Goal: Transaction & Acquisition: Purchase product/service

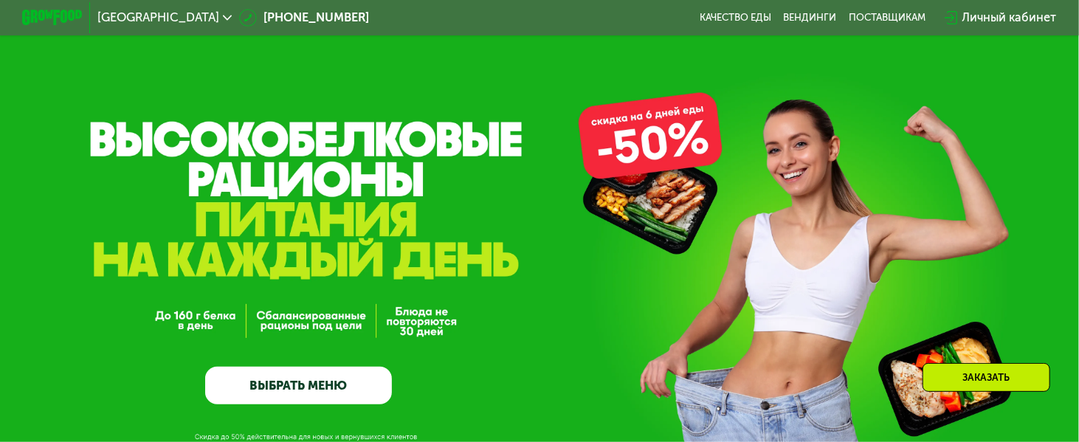
scroll to position [221, 0]
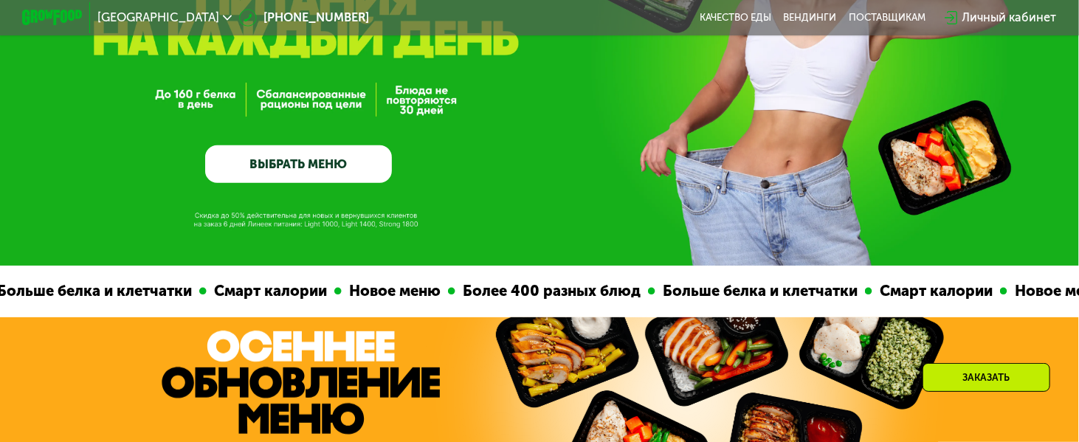
click at [308, 164] on link "ВЫБРАТЬ МЕНЮ" at bounding box center [298, 164] width 187 height 38
click at [308, 170] on link "ВЫБРАТЬ МЕНЮ" at bounding box center [298, 164] width 187 height 38
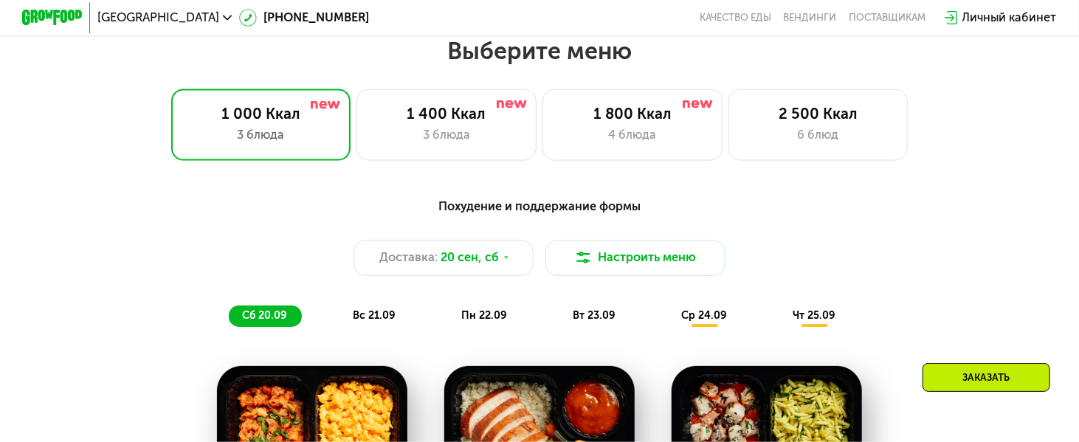
scroll to position [956, 0]
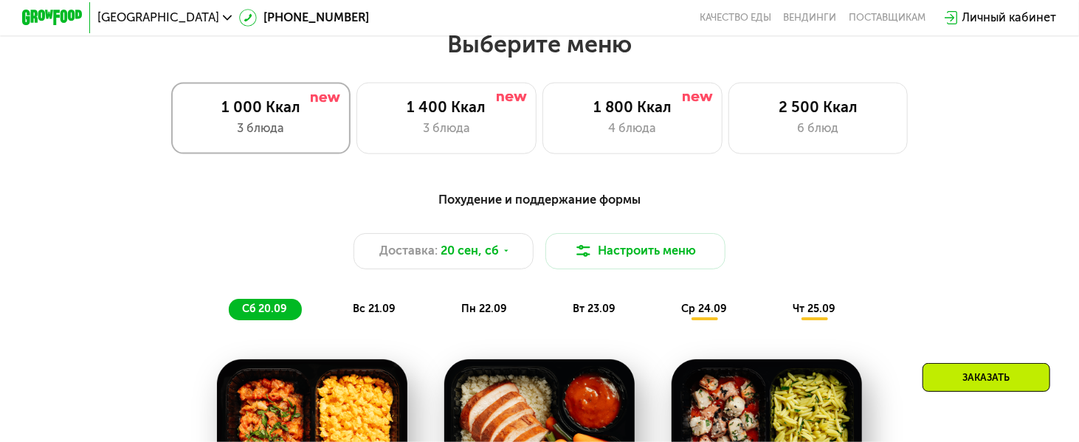
click at [298, 137] on div "3 блюда" at bounding box center [261, 129] width 148 height 18
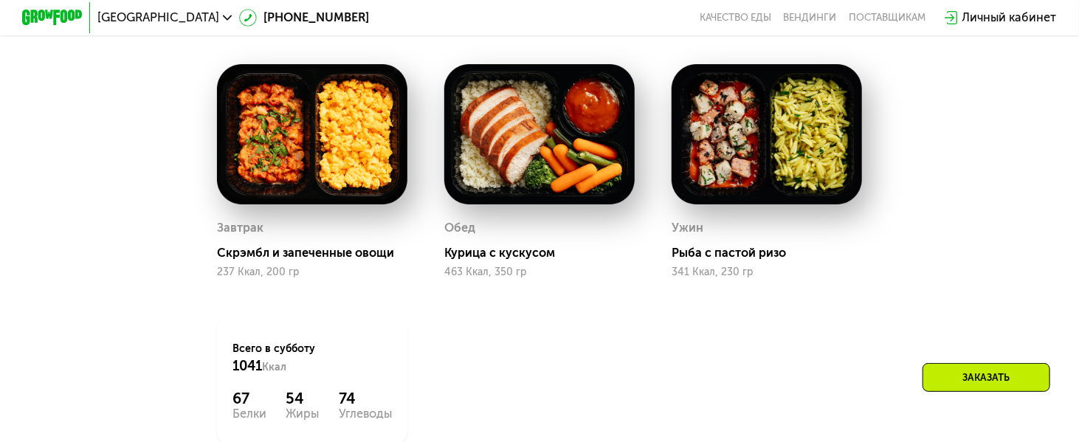
scroll to position [1325, 0]
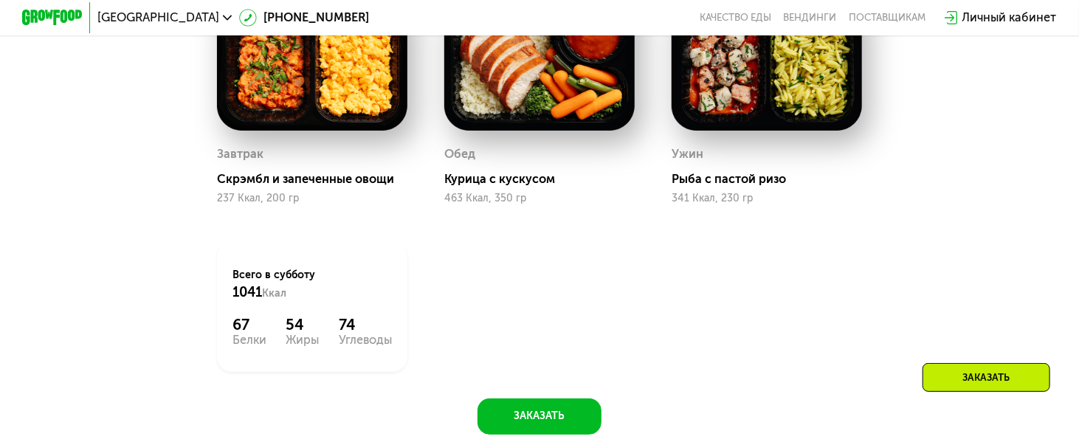
click at [942, 370] on div "Заказать" at bounding box center [986, 377] width 128 height 29
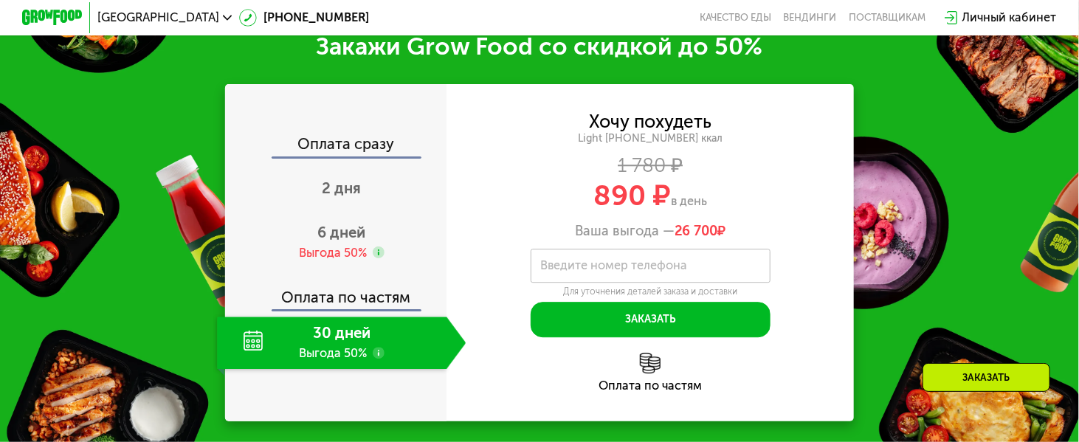
click at [377, 359] on use at bounding box center [379, 353] width 12 height 12
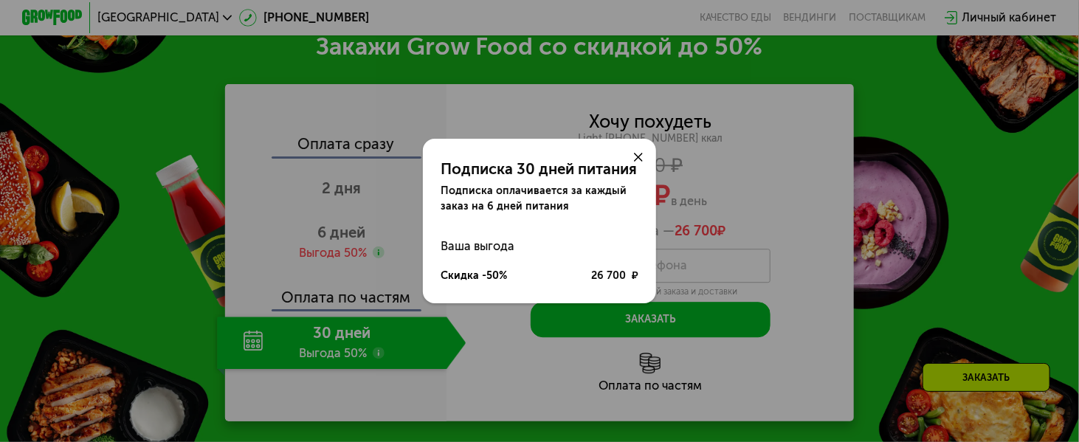
click at [638, 153] on use at bounding box center [638, 157] width 9 height 9
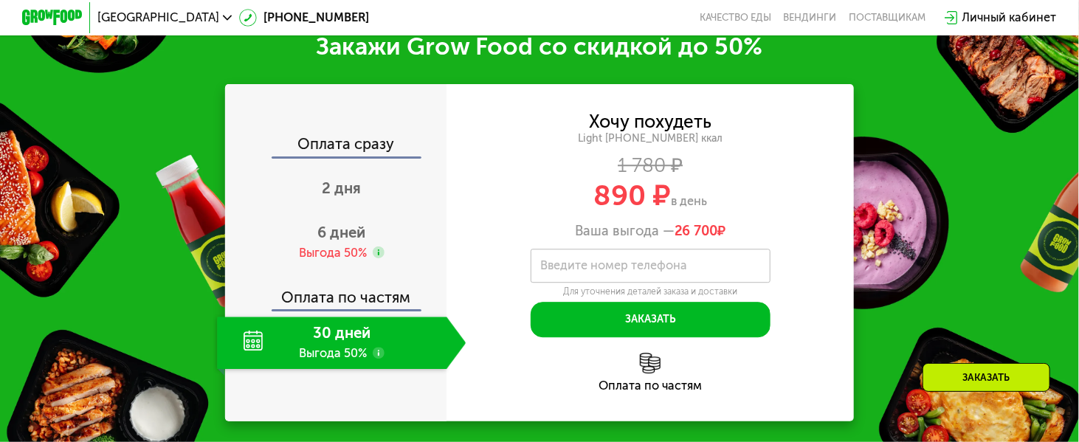
click at [628, 269] on label "Введите номер телефона" at bounding box center [613, 265] width 147 height 8
click at [628, 283] on input "Введите номер телефона" at bounding box center [651, 266] width 240 height 34
click at [849, 365] on div "Хочу похудеть Light [PHONE_NUMBER] ккал 1 780 ₽ 890 ₽ в день Ваша выгода — 26 7…" at bounding box center [649, 252] width 407 height 337
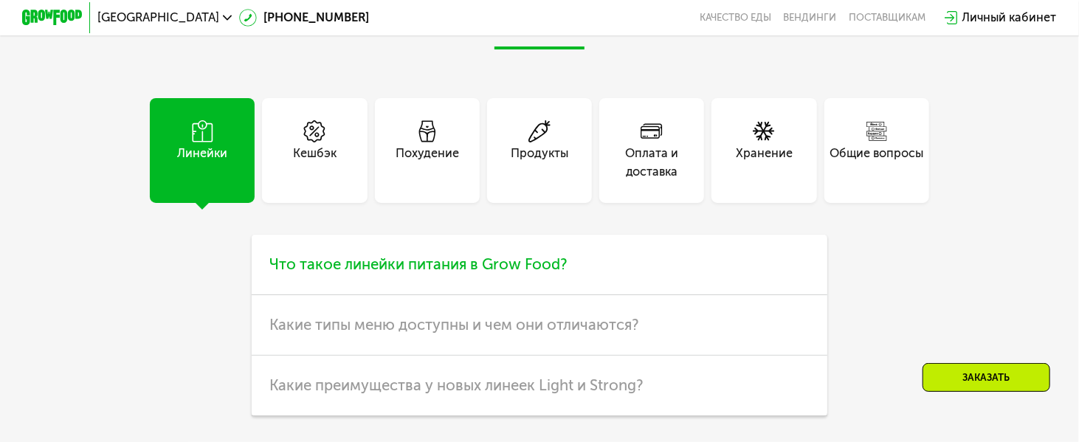
scroll to position [4024, 0]
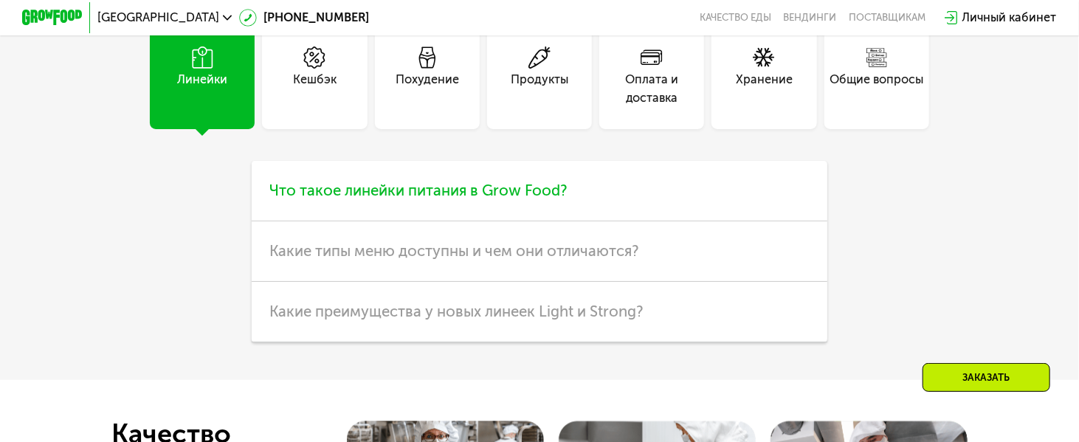
click at [593, 221] on h3 "Что такое линейки питания в Grow Food?" at bounding box center [540, 191] width 576 height 61
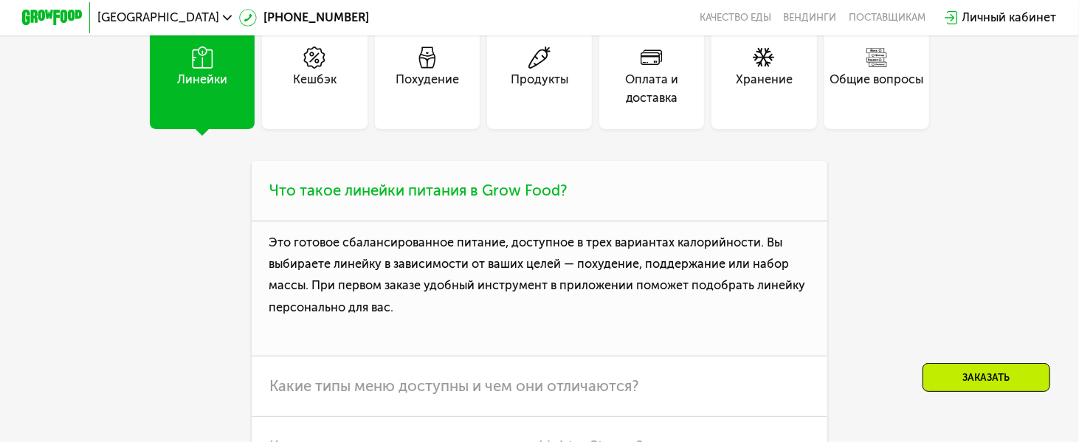
scroll to position [4245, 0]
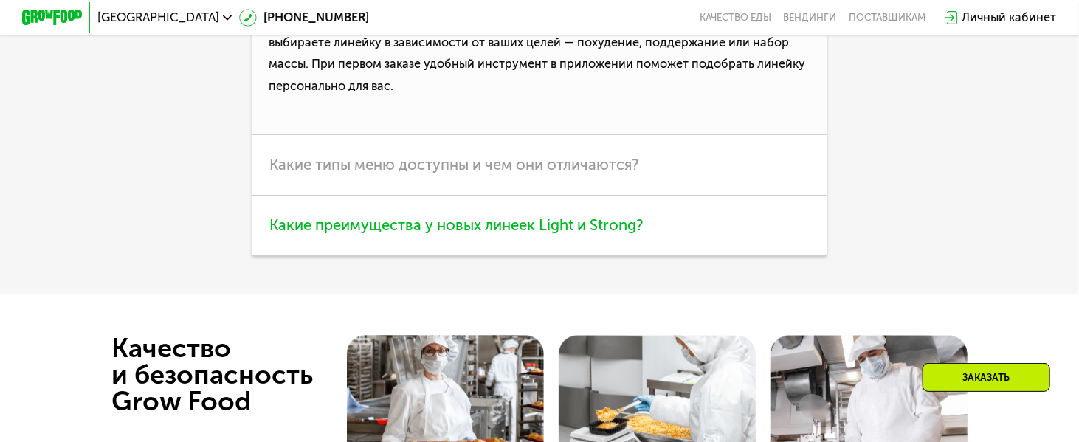
click at [609, 234] on span "Какие преимущества у новых линеек Light и Strong?" at bounding box center [455, 225] width 373 height 18
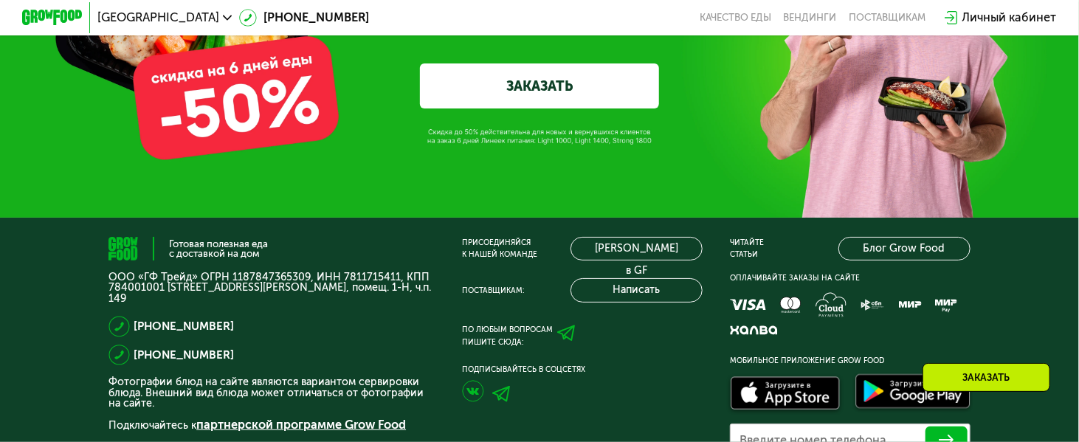
scroll to position [4761, 0]
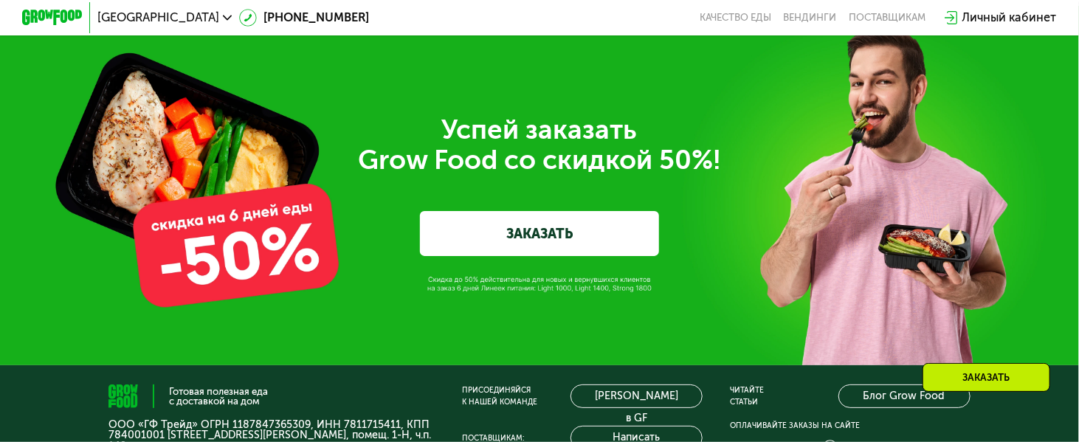
click at [567, 256] on link "ЗАКАЗАТЬ" at bounding box center [540, 233] width 240 height 45
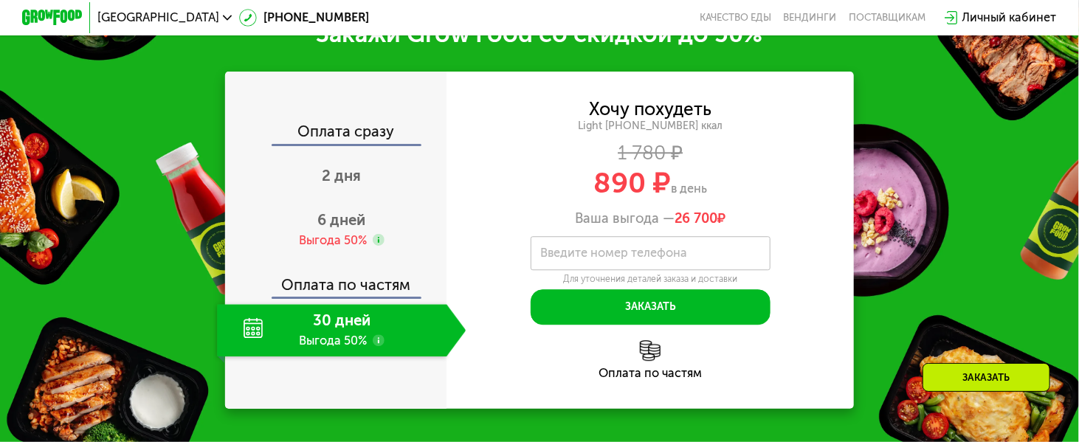
scroll to position [1775, 0]
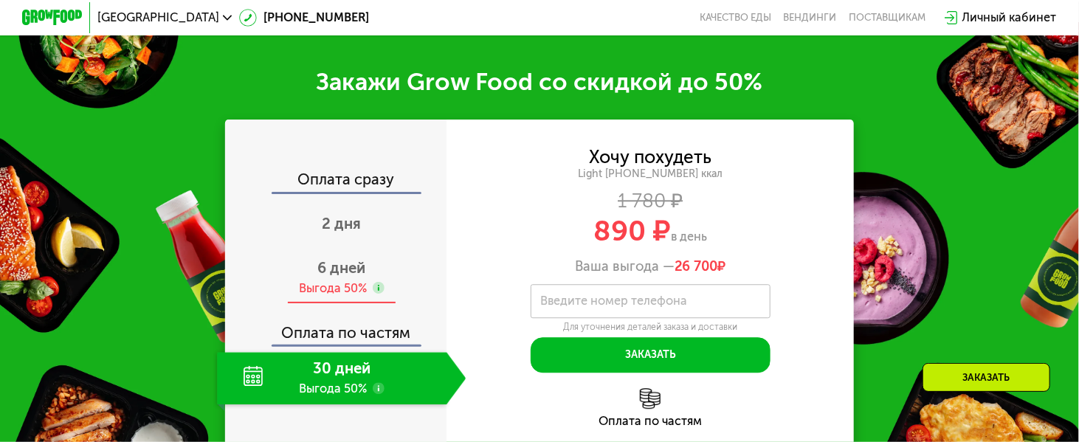
click at [354, 297] on div "Выгода 50%" at bounding box center [333, 288] width 68 height 16
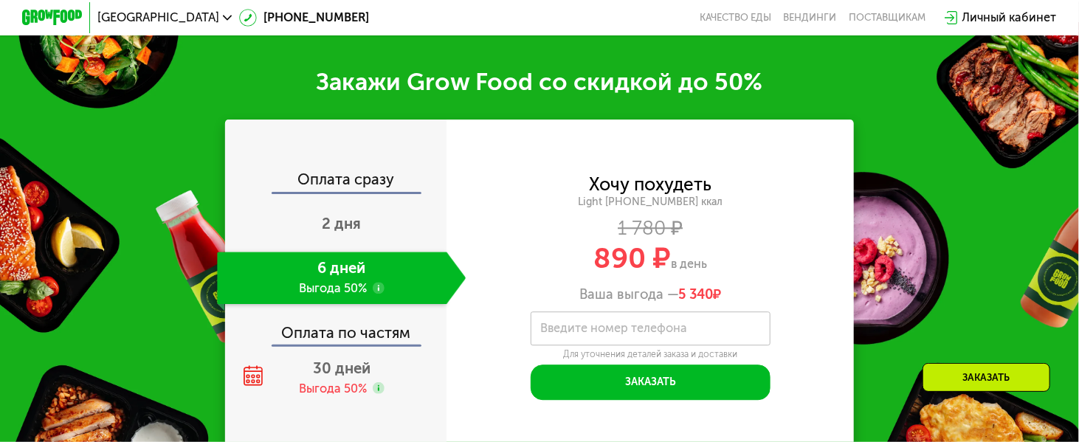
click at [590, 332] on label "Введите номер телефона" at bounding box center [613, 328] width 147 height 8
click at [590, 344] on input "Введите номер телефона" at bounding box center [651, 328] width 240 height 34
type input "**********"
